Goal: Information Seeking & Learning: Learn about a topic

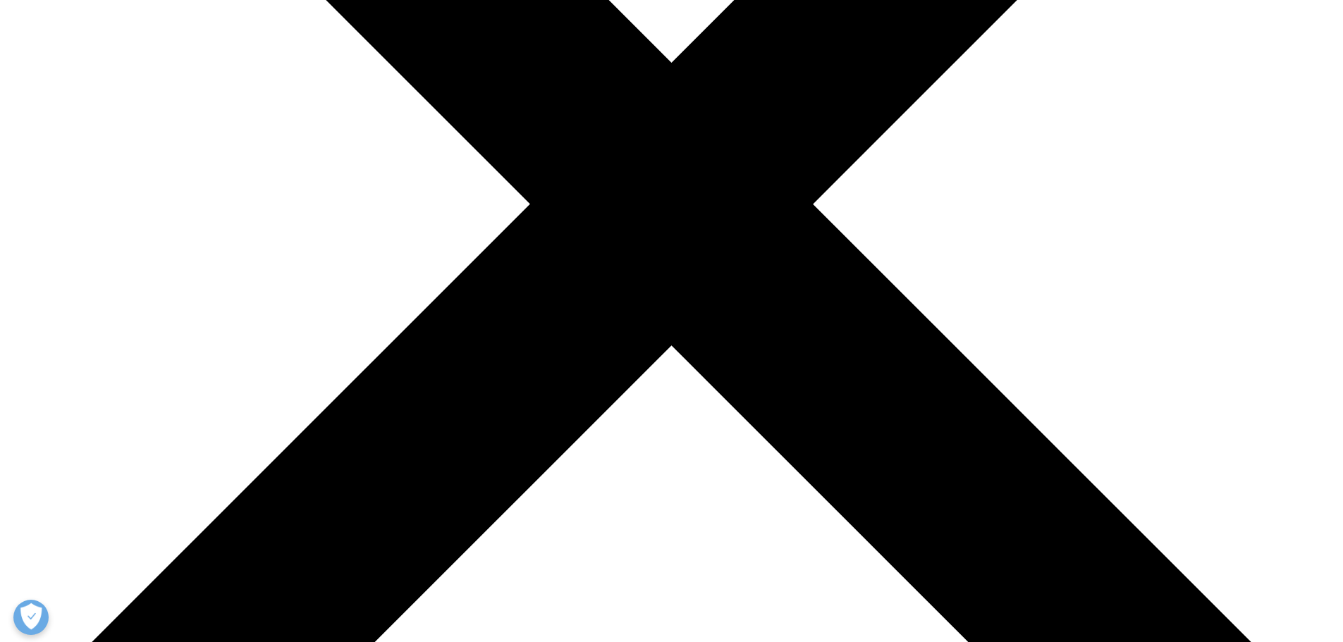
scroll to position [494, 0]
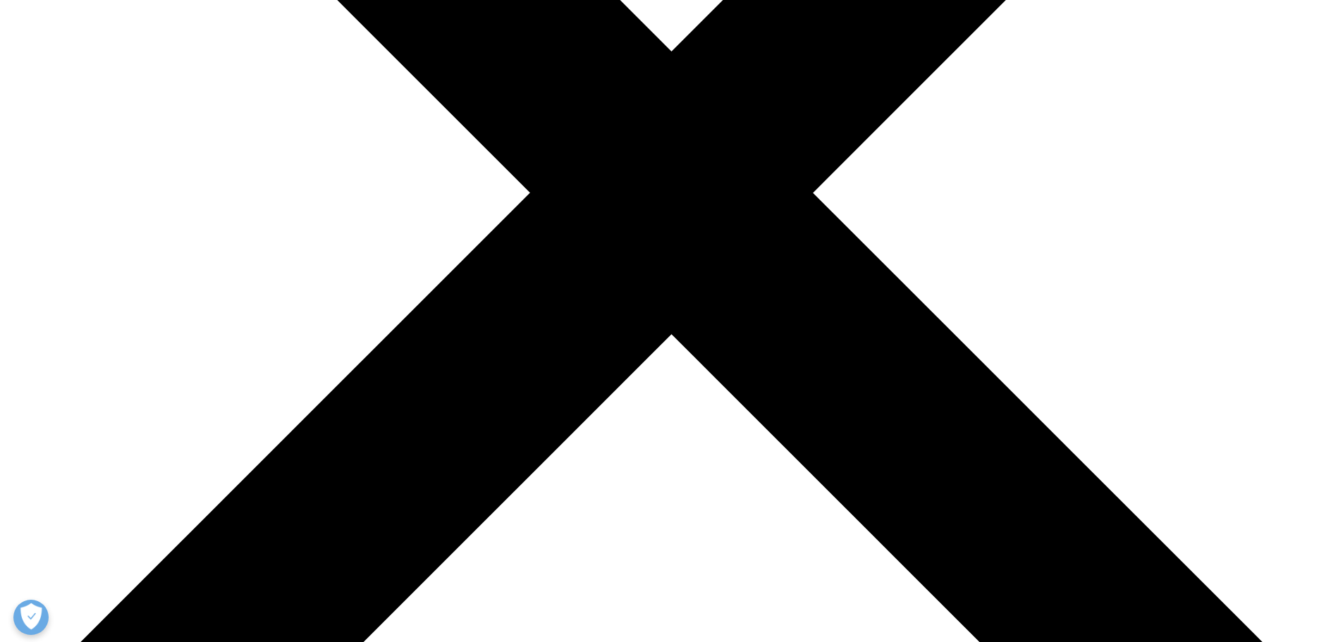
drag, startPoint x: 425, startPoint y: 173, endPoint x: 497, endPoint y: 171, distance: 72.0
drag, startPoint x: 561, startPoint y: 208, endPoint x: 893, endPoint y: 271, distance: 337.3
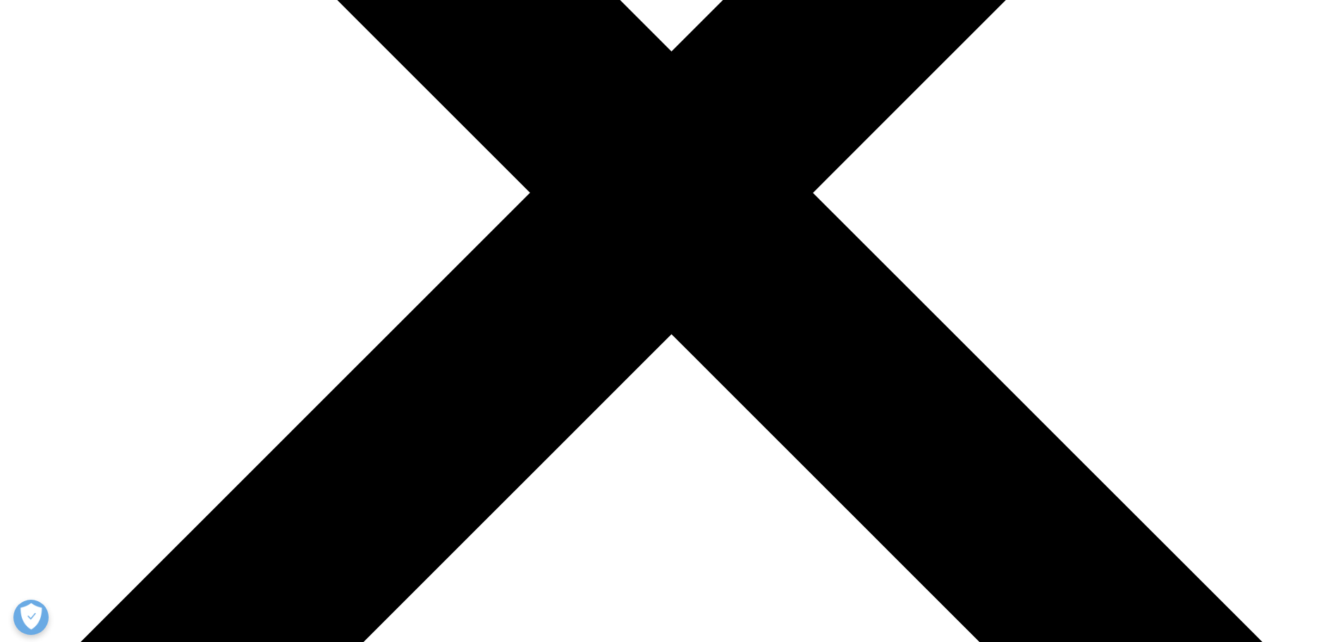
drag, startPoint x: 598, startPoint y: 286, endPoint x: 628, endPoint y: 288, distance: 30.4
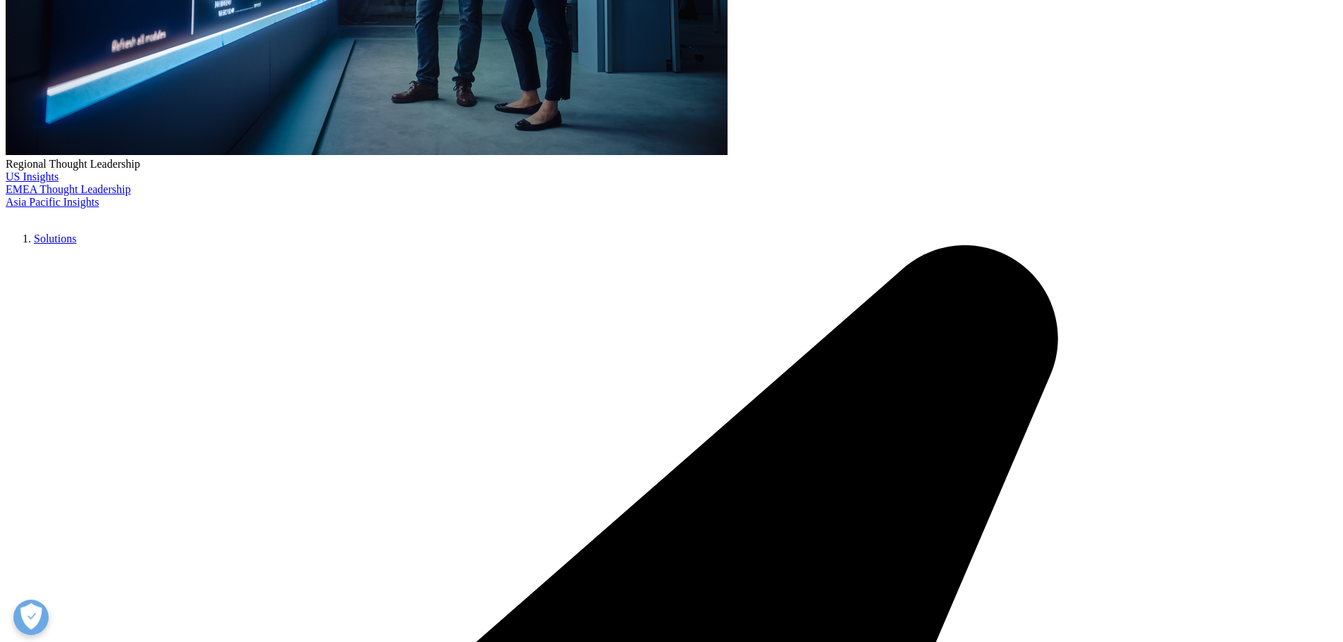
drag, startPoint x: 661, startPoint y: 312, endPoint x: 651, endPoint y: 303, distance: 13.5
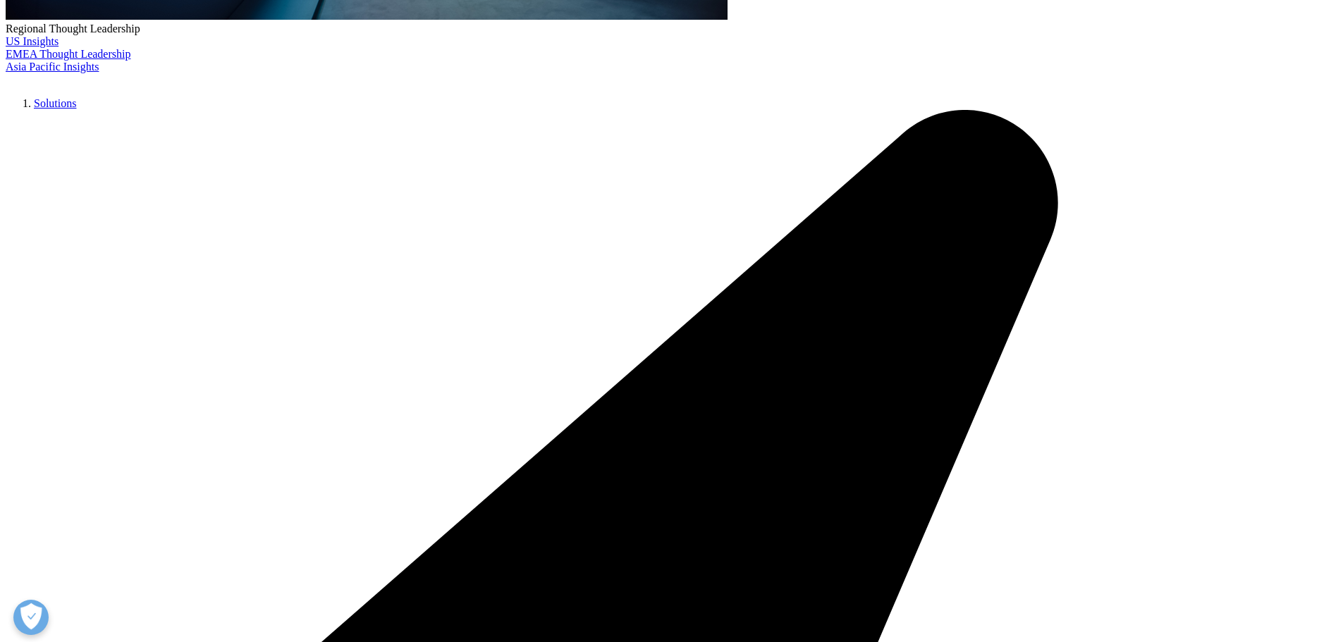
scroll to position [635, 0]
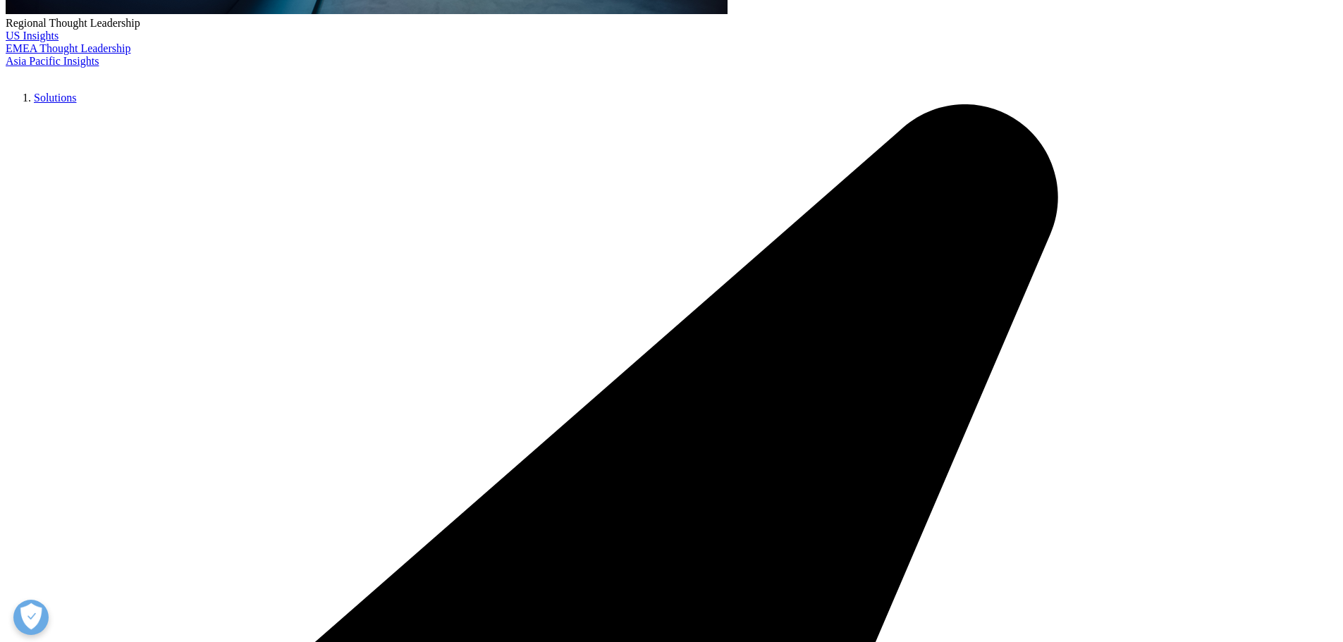
drag, startPoint x: 539, startPoint y: 173, endPoint x: 800, endPoint y: 208, distance: 262.5
drag, startPoint x: 465, startPoint y: 230, endPoint x: 915, endPoint y: 245, distance: 449.4
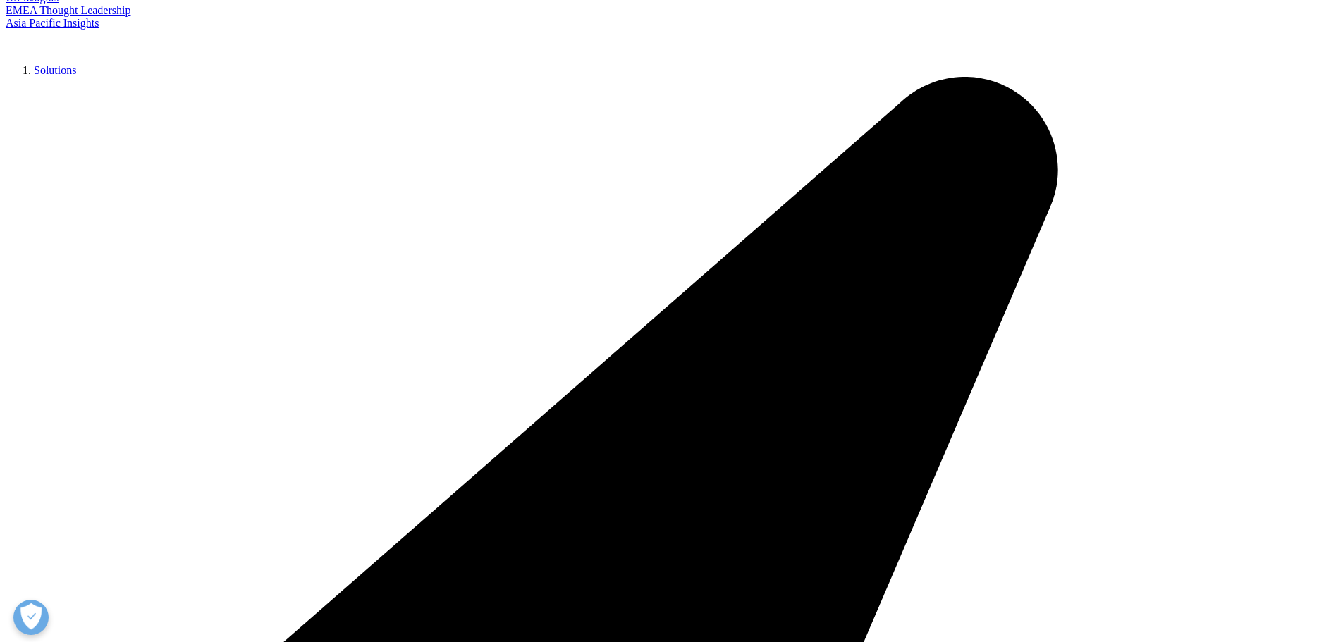
scroll to position [705, 0]
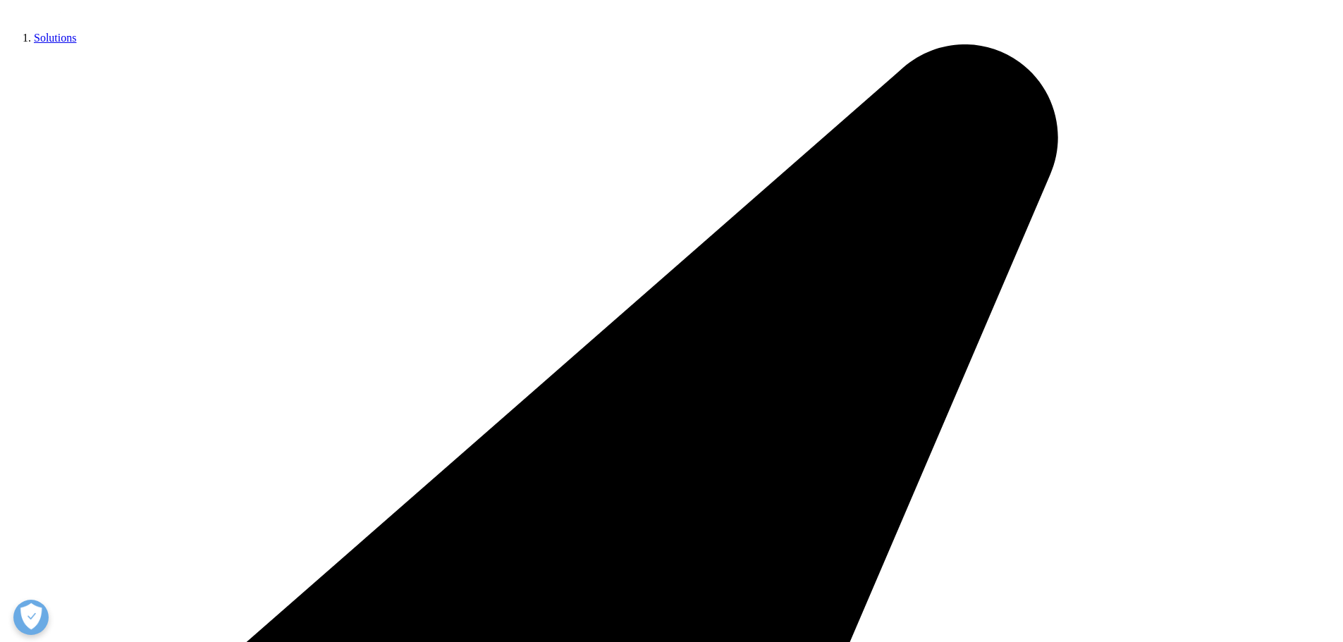
drag, startPoint x: 528, startPoint y: 202, endPoint x: 721, endPoint y: 226, distance: 194.7
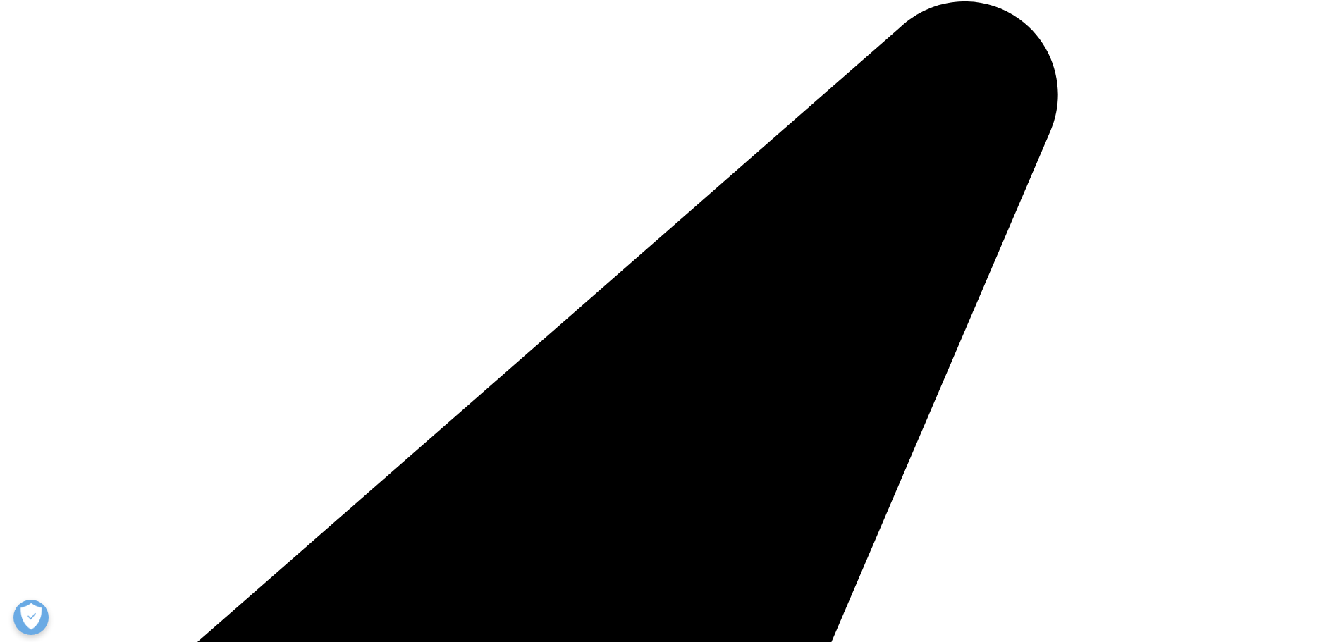
scroll to position [917, 0]
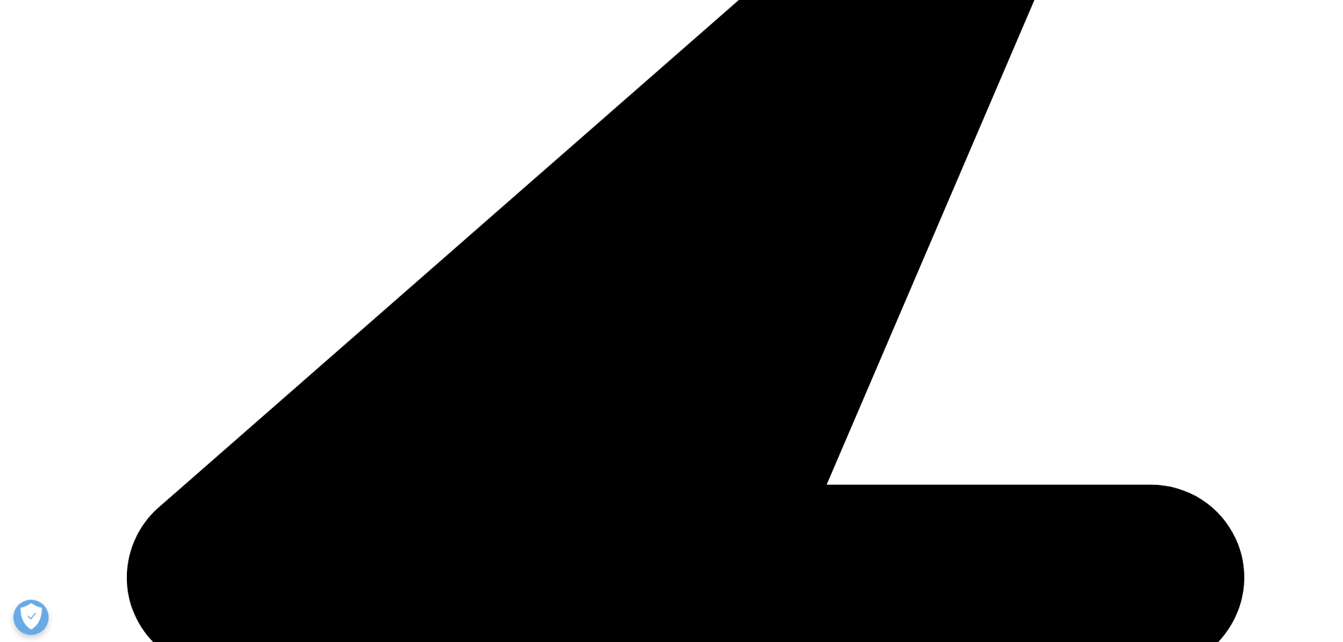
drag, startPoint x: 446, startPoint y: 49, endPoint x: 764, endPoint y: 166, distance: 339.6
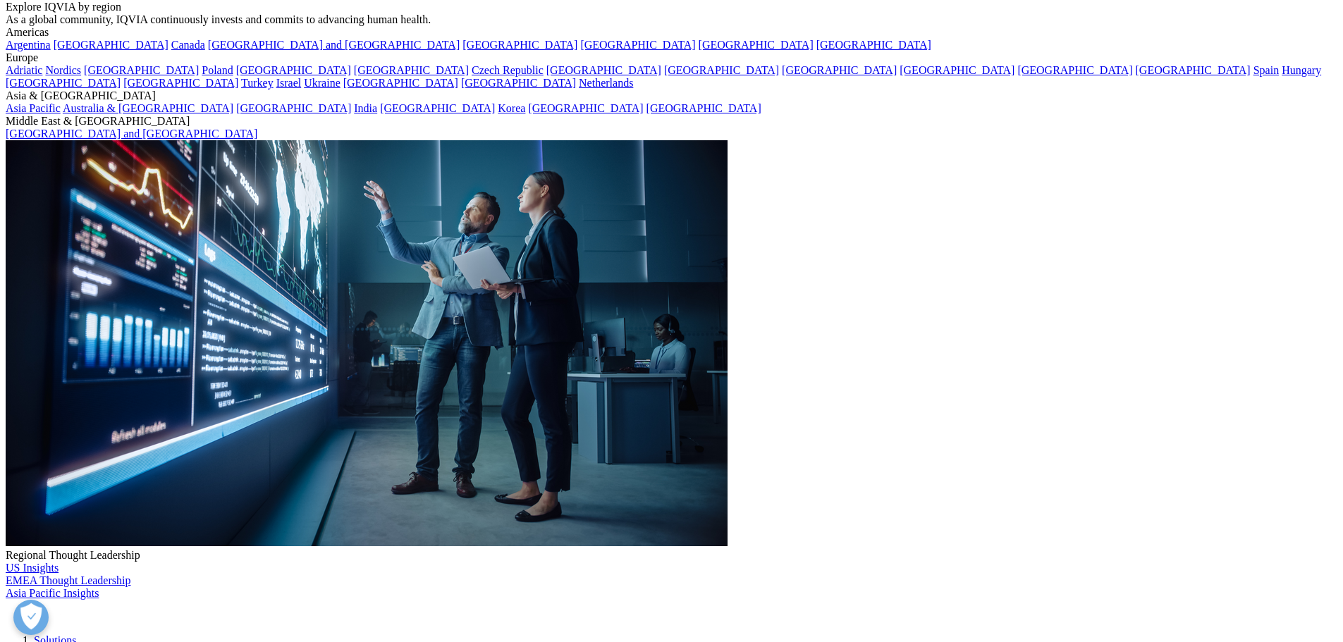
scroll to position [71, 0]
